Goal: Find specific page/section

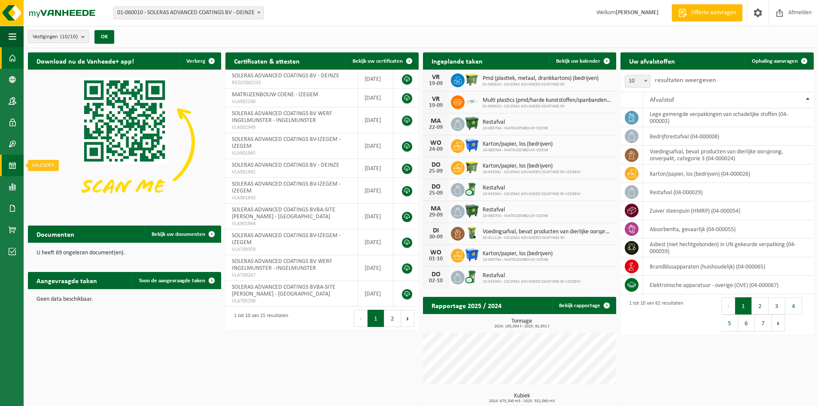
click at [16, 167] on span at bounding box center [13, 165] width 8 height 21
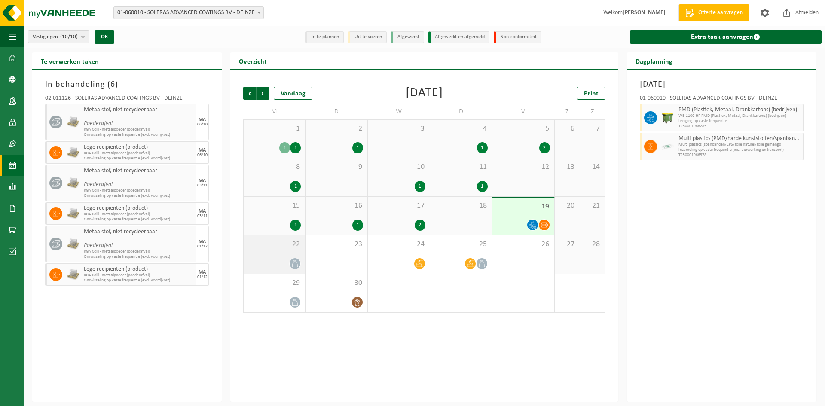
click at [285, 252] on div "22" at bounding box center [274, 254] width 61 height 38
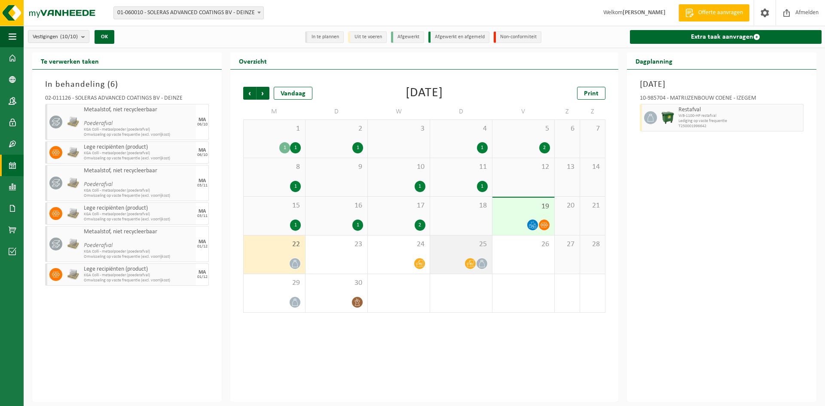
click at [448, 250] on div "25" at bounding box center [461, 254] width 62 height 38
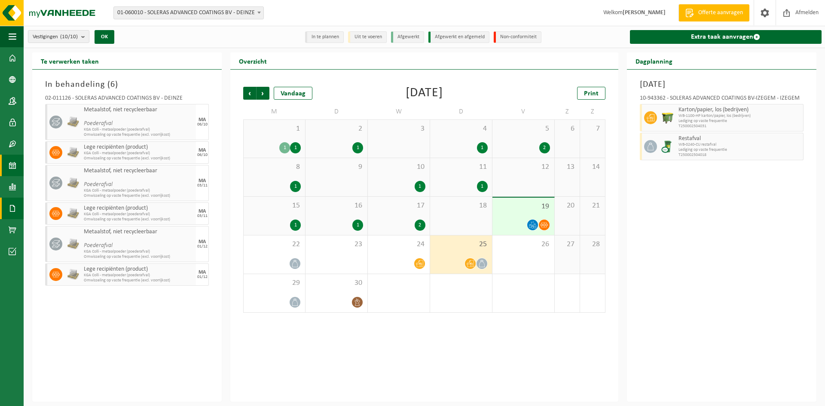
click at [9, 203] on span at bounding box center [13, 208] width 8 height 21
click at [53, 209] on span "Facturen" at bounding box center [61, 208] width 23 height 16
